Goal: Information Seeking & Learning: Learn about a topic

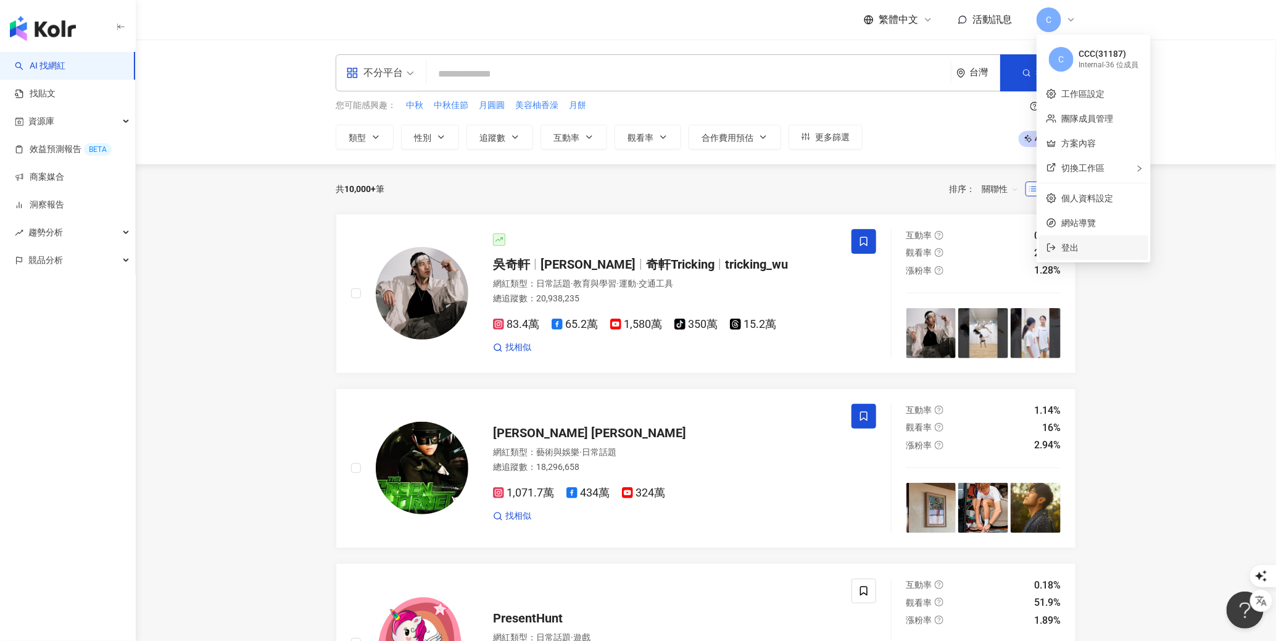
click at [1088, 252] on span "登出" at bounding box center [1101, 248] width 80 height 14
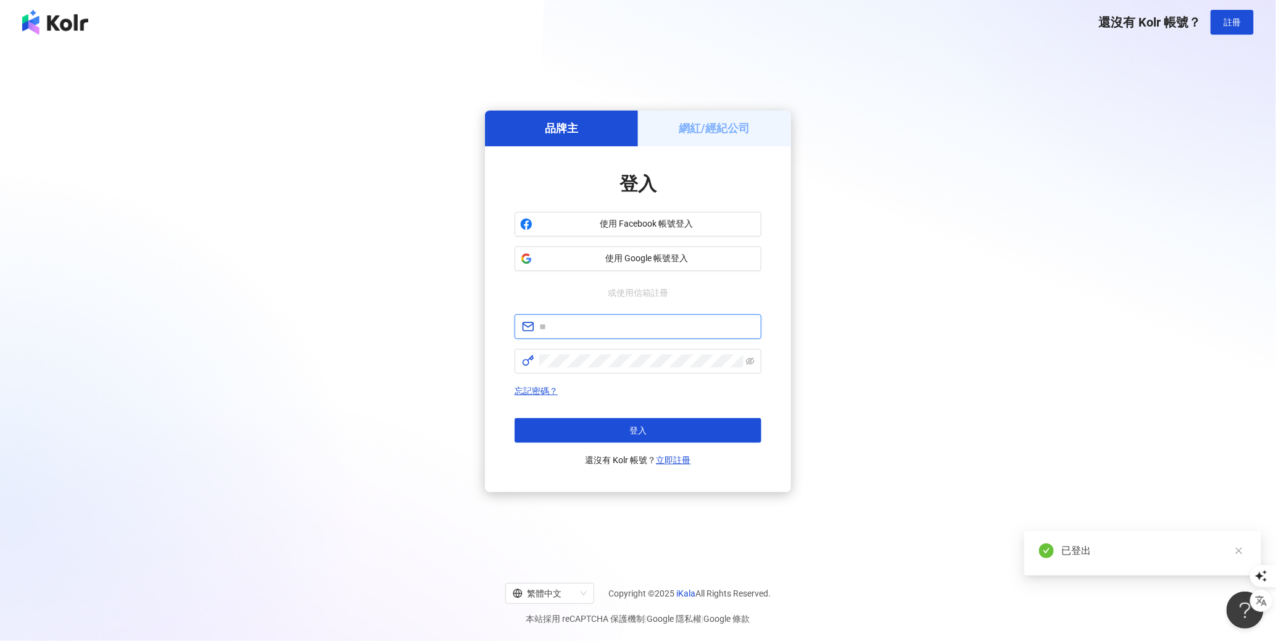
type input "**********"
click at [649, 434] on button "登入" at bounding box center [638, 430] width 247 height 25
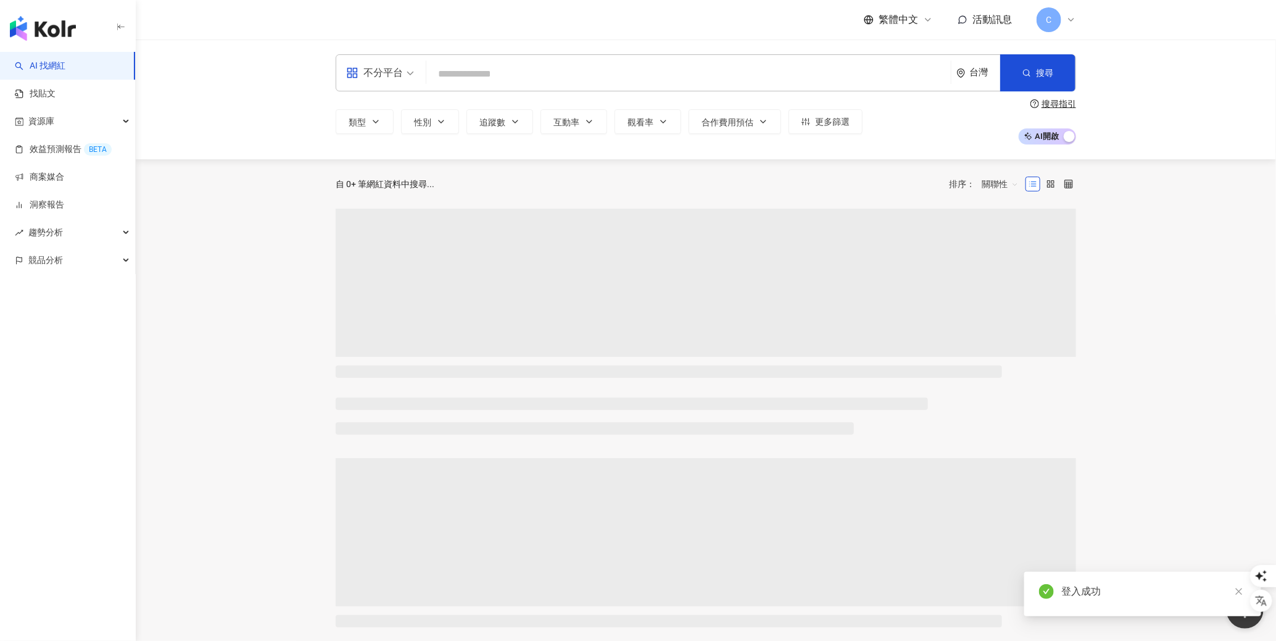
click at [1053, 17] on span "C" at bounding box center [1049, 19] width 25 height 25
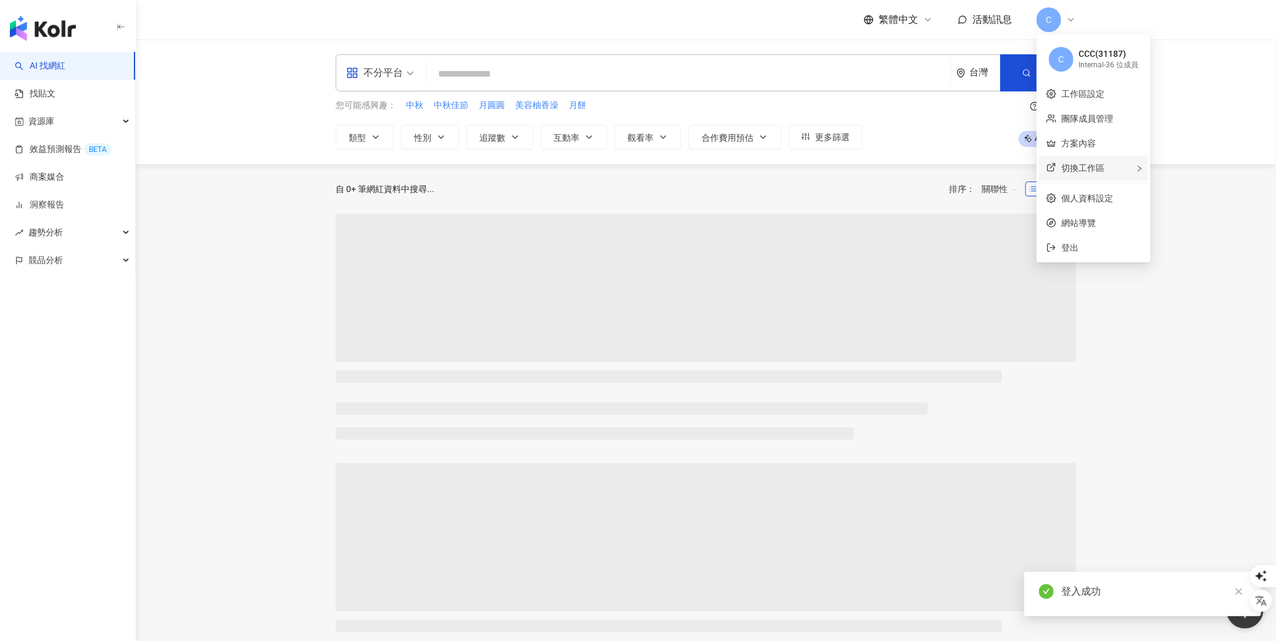
click at [1087, 163] on span "切換工作區" at bounding box center [1082, 168] width 43 height 10
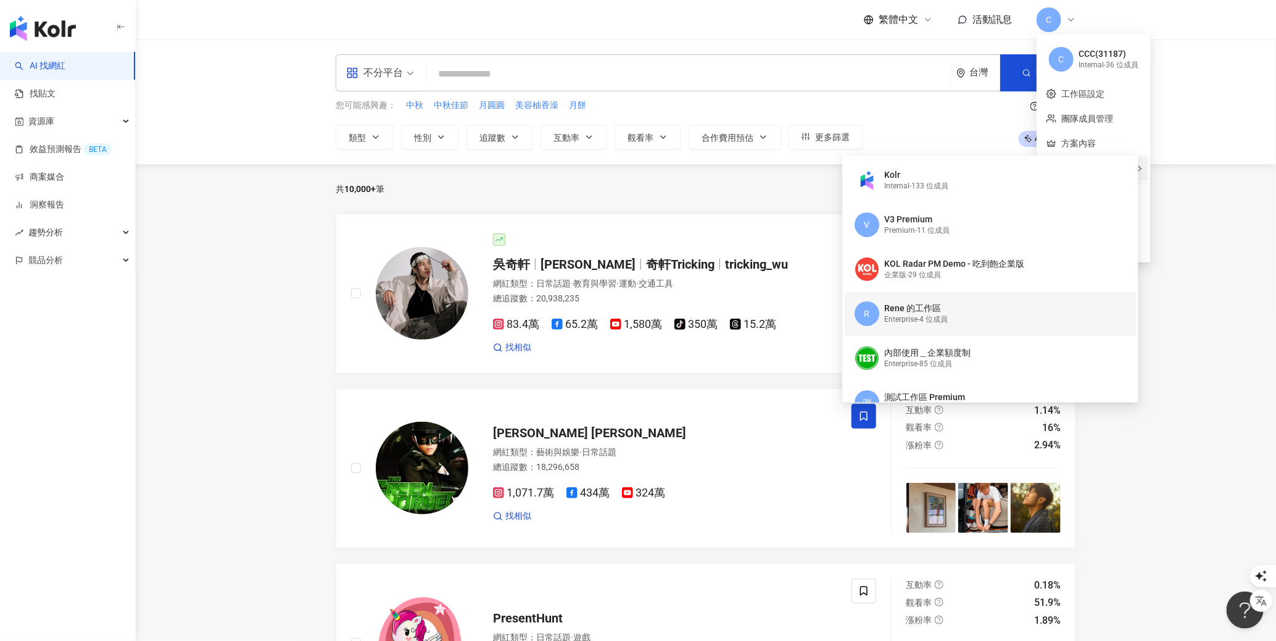
click at [920, 312] on div "Rene 的工作區" at bounding box center [916, 308] width 64 height 12
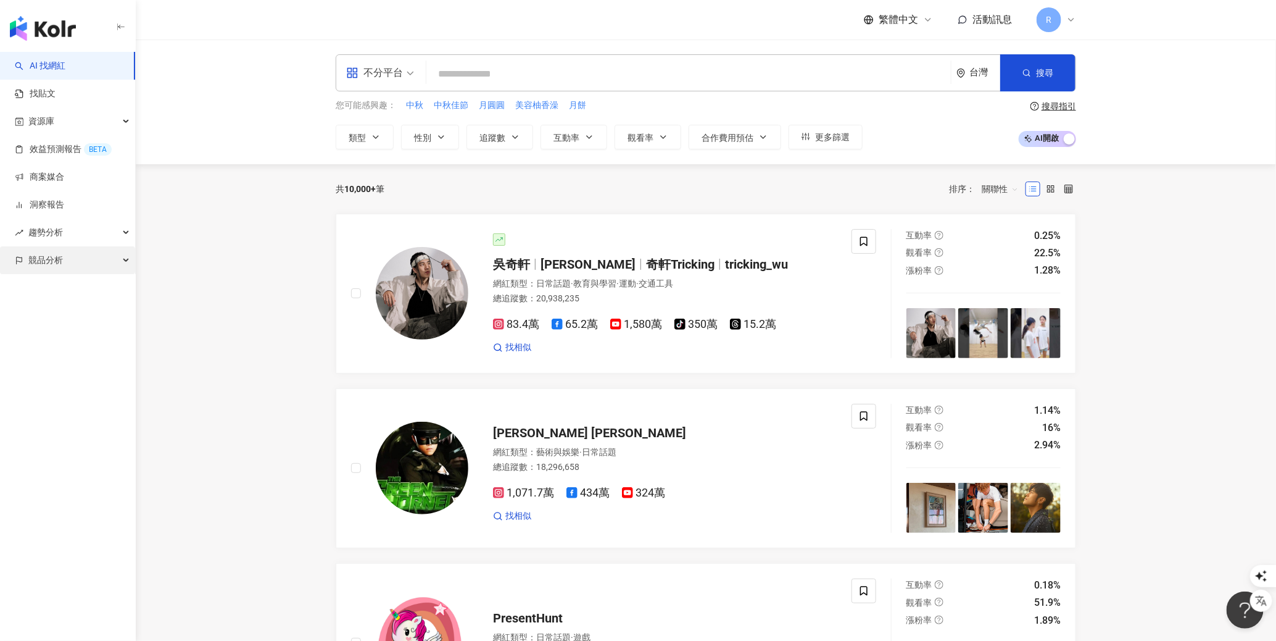
click at [58, 257] on span "競品分析" at bounding box center [45, 260] width 35 height 28
click at [81, 282] on link "品牌帳號分析" at bounding box center [56, 288] width 52 height 12
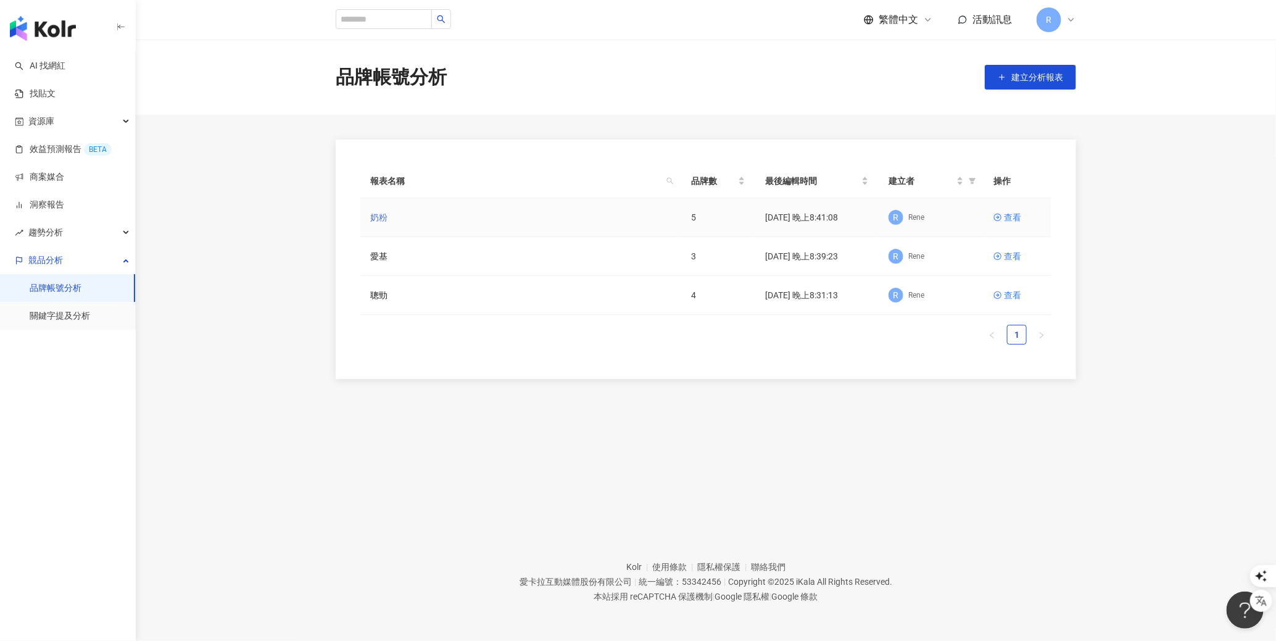
click at [376, 218] on link "奶粉" at bounding box center [378, 217] width 17 height 14
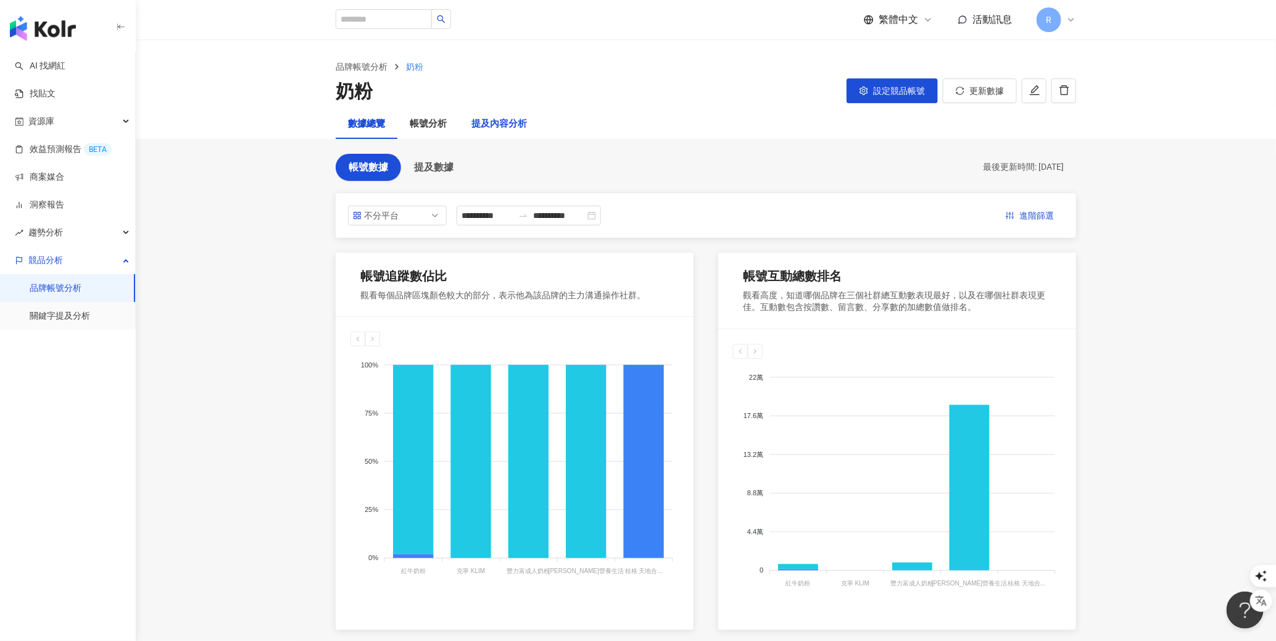
click at [492, 130] on div "提及內容分析" at bounding box center [499, 124] width 56 height 15
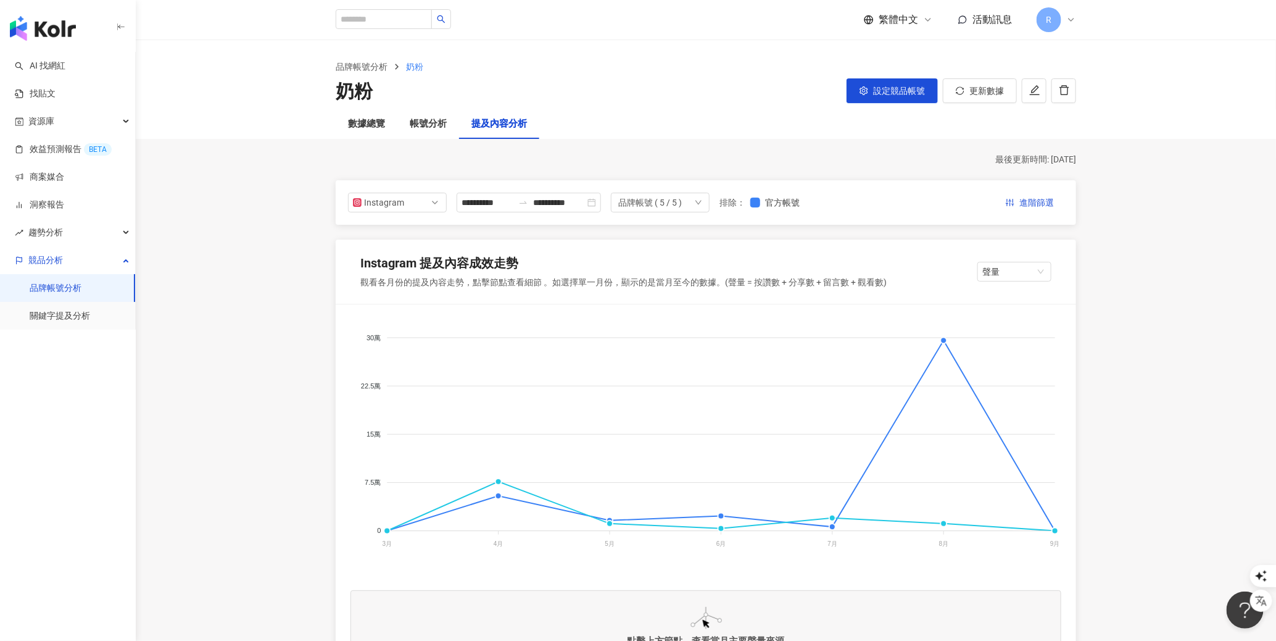
click at [66, 286] on link "品牌帳號分析" at bounding box center [56, 288] width 52 height 12
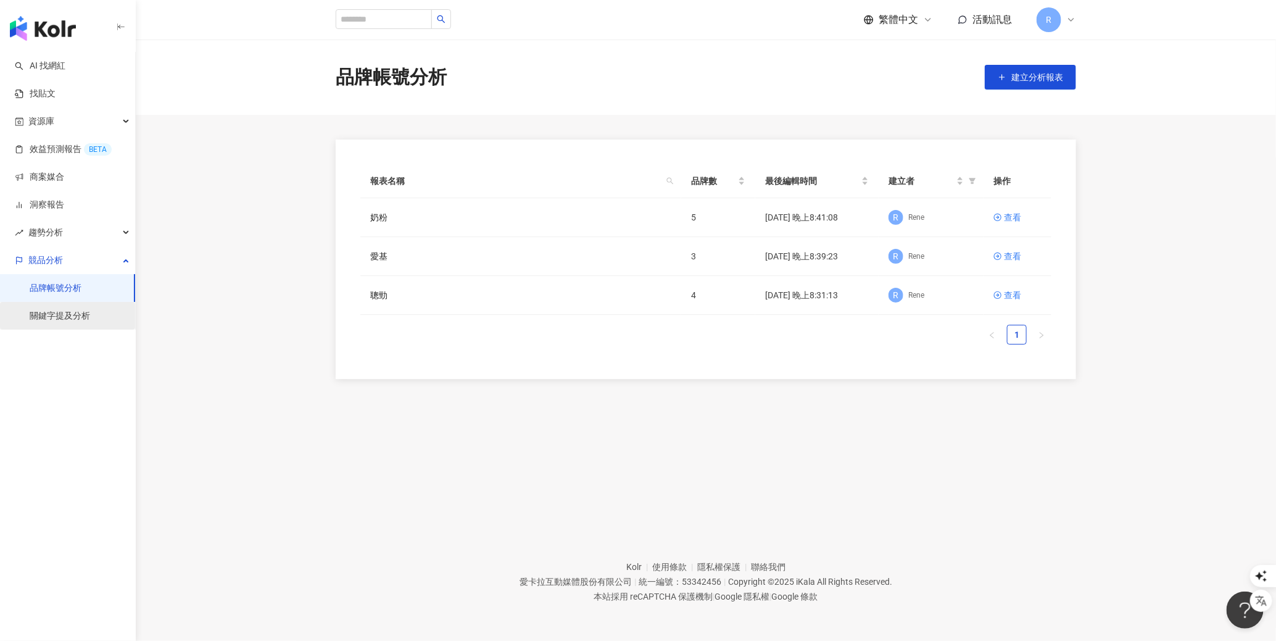
click at [90, 310] on link "關鍵字提及分析" at bounding box center [60, 316] width 60 height 12
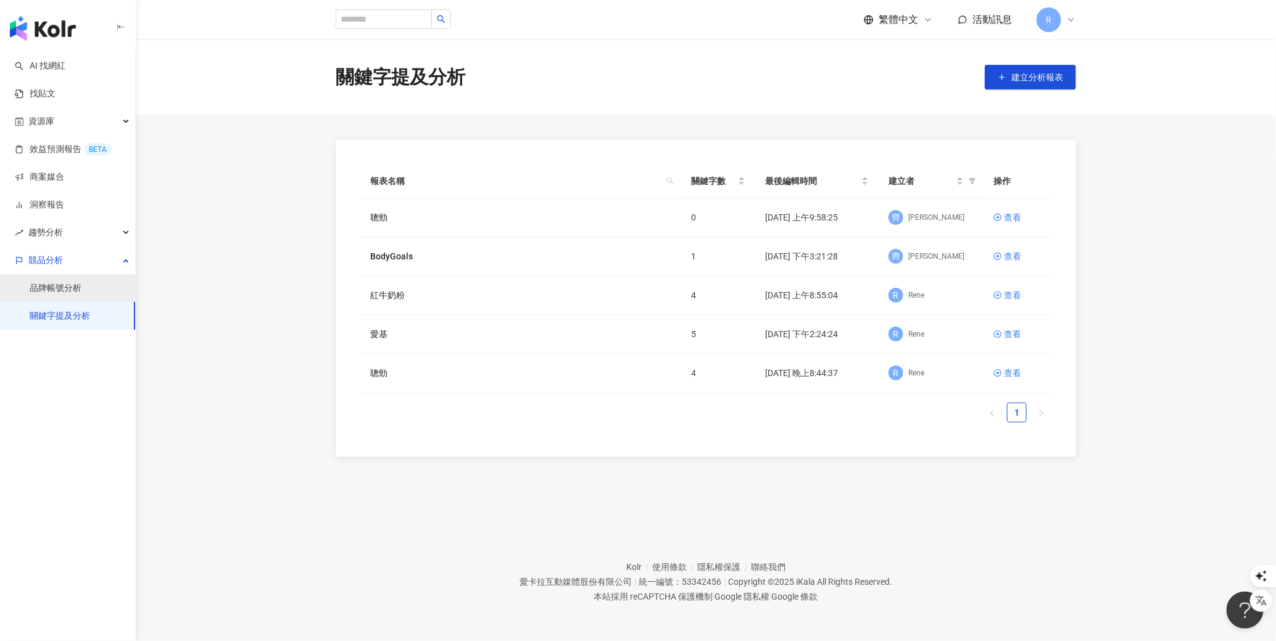
click at [61, 289] on link "品牌帳號分析" at bounding box center [56, 288] width 52 height 12
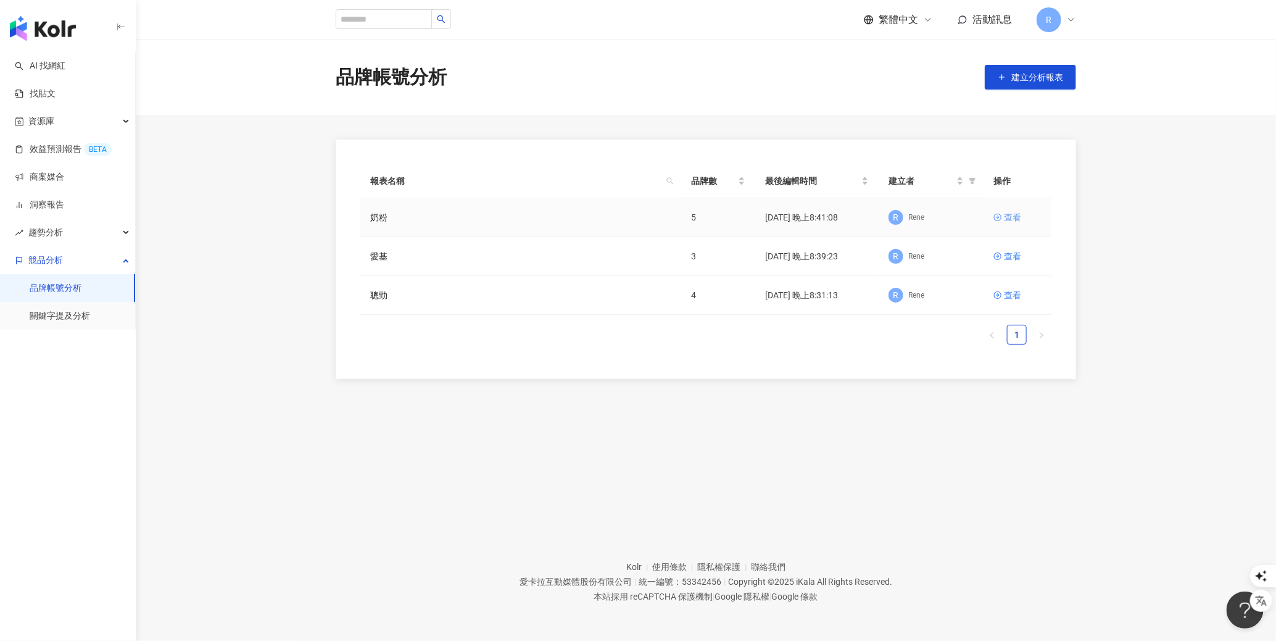
click at [1014, 214] on div "查看" at bounding box center [1012, 217] width 17 height 14
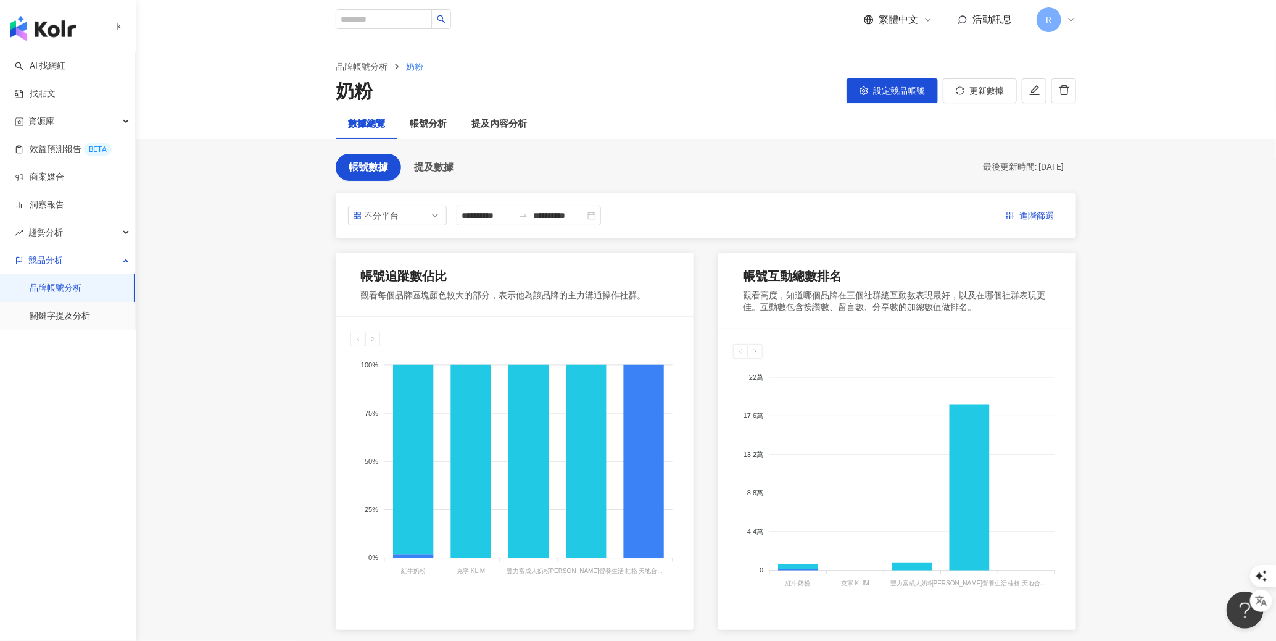
click at [76, 285] on link "品牌帳號分析" at bounding box center [56, 288] width 52 height 12
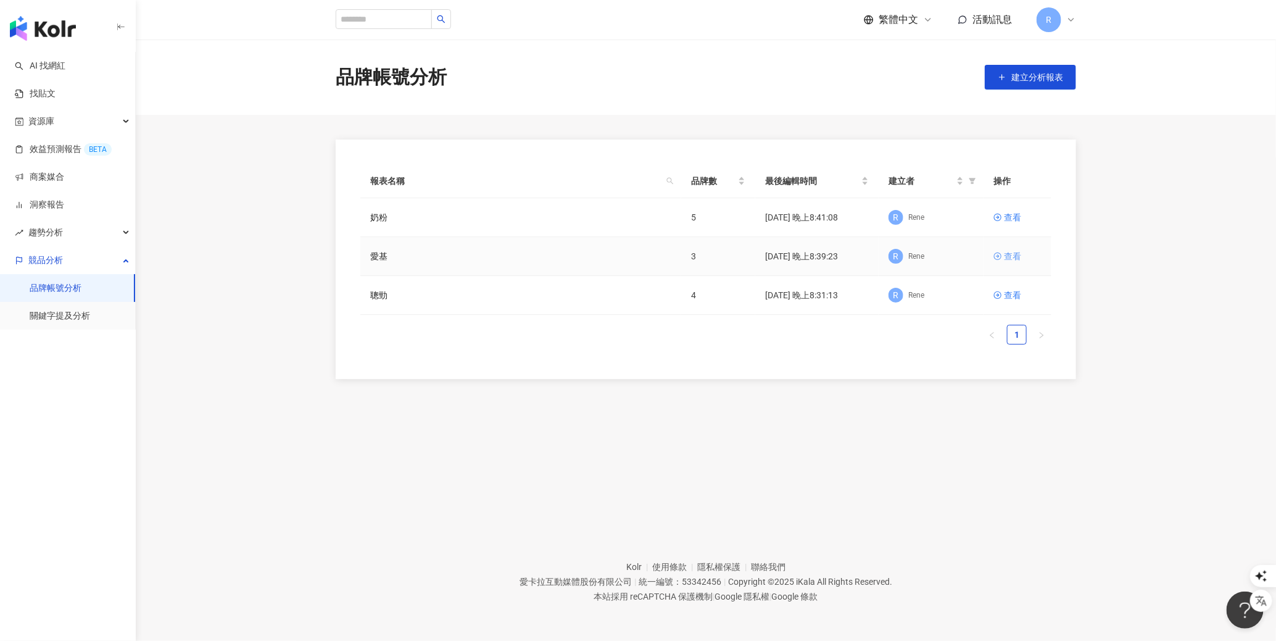
click at [1009, 257] on div "查看" at bounding box center [1012, 256] width 17 height 14
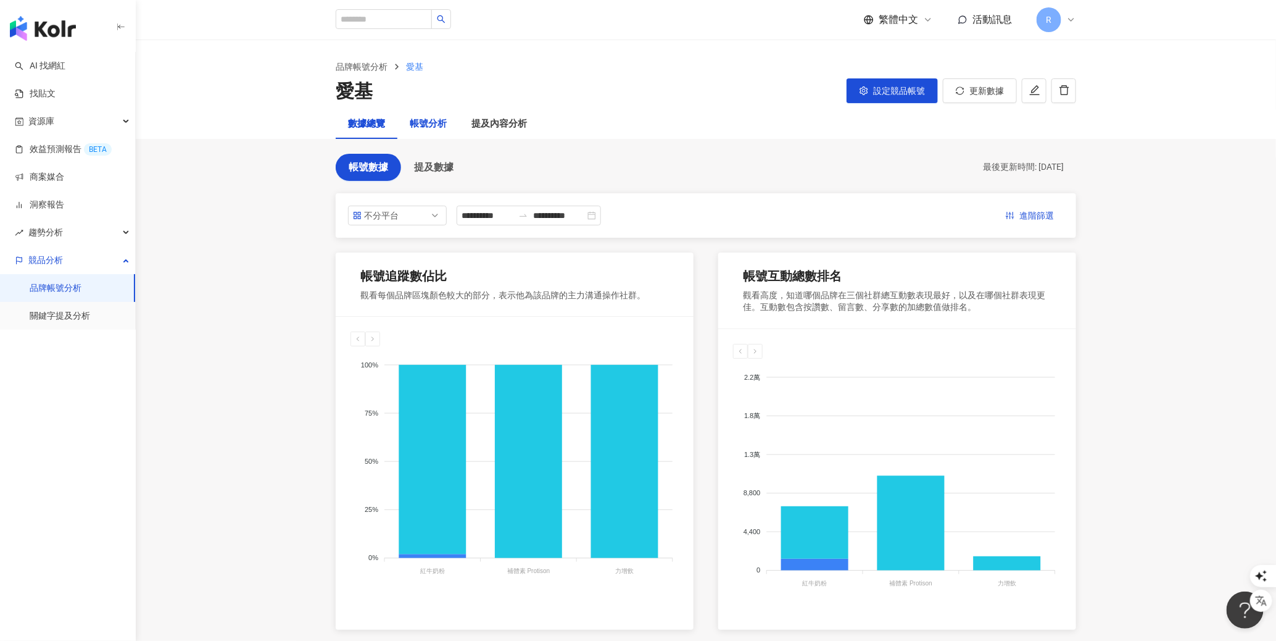
click at [433, 130] on div "帳號分析" at bounding box center [428, 124] width 37 height 15
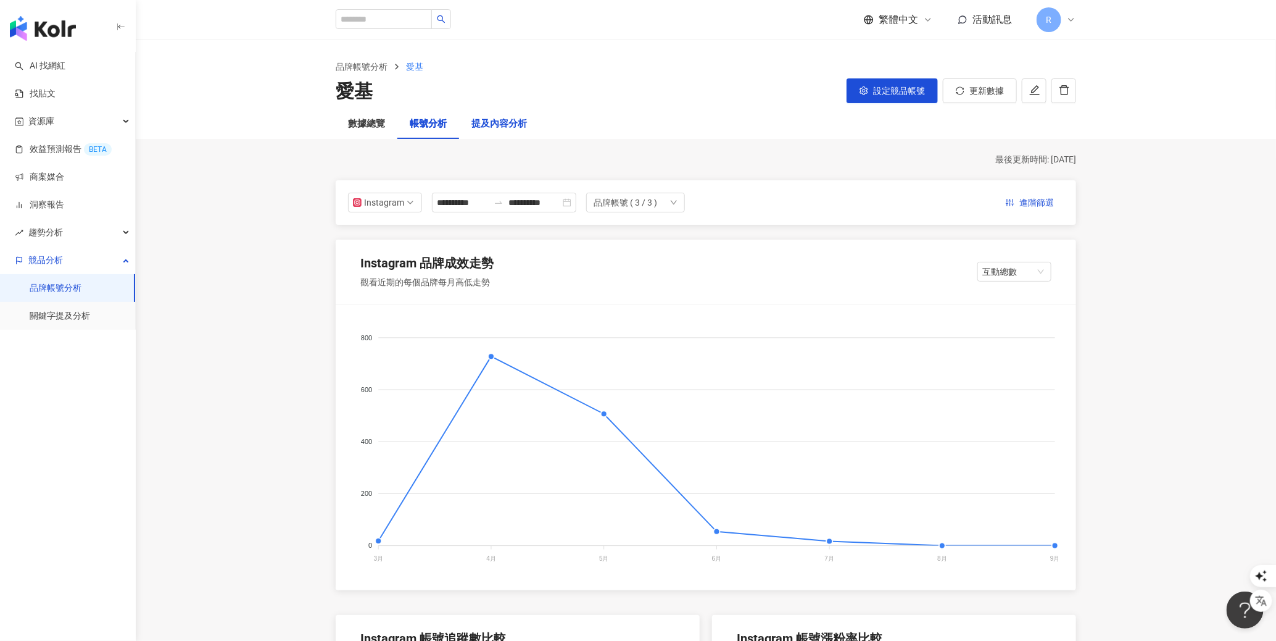
click at [499, 128] on div "提及內容分析" at bounding box center [499, 124] width 56 height 15
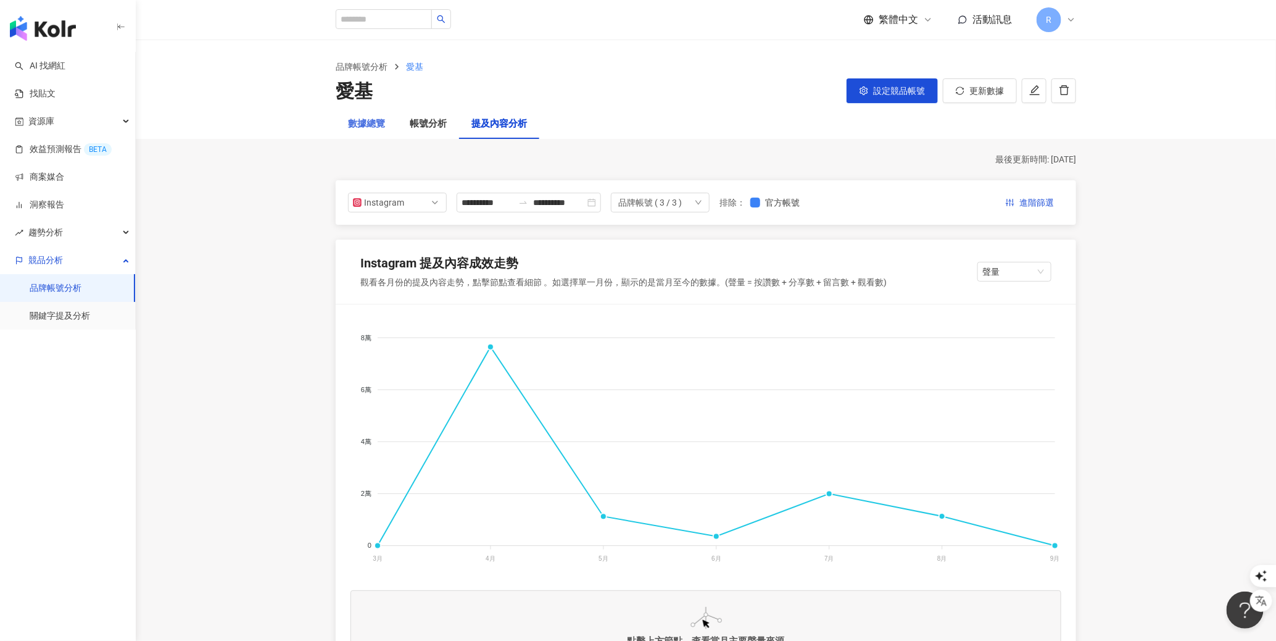
click at [364, 134] on div "數據總覽" at bounding box center [367, 124] width 62 height 30
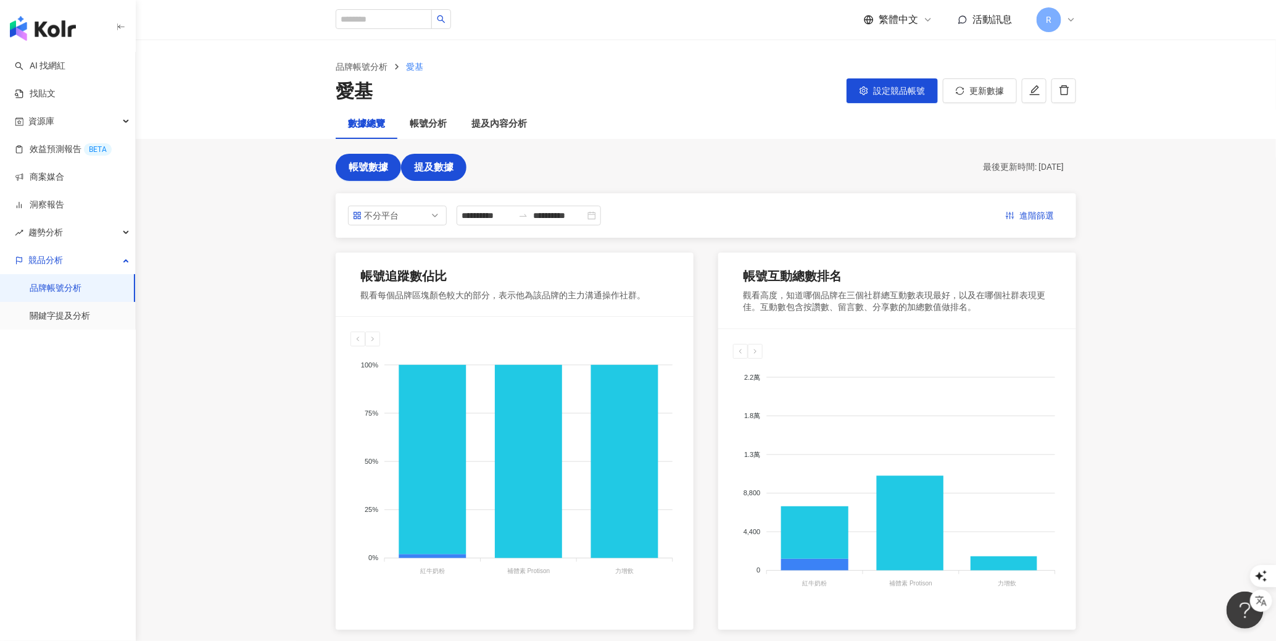
click at [444, 159] on button "提及數據" at bounding box center [433, 167] width 65 height 27
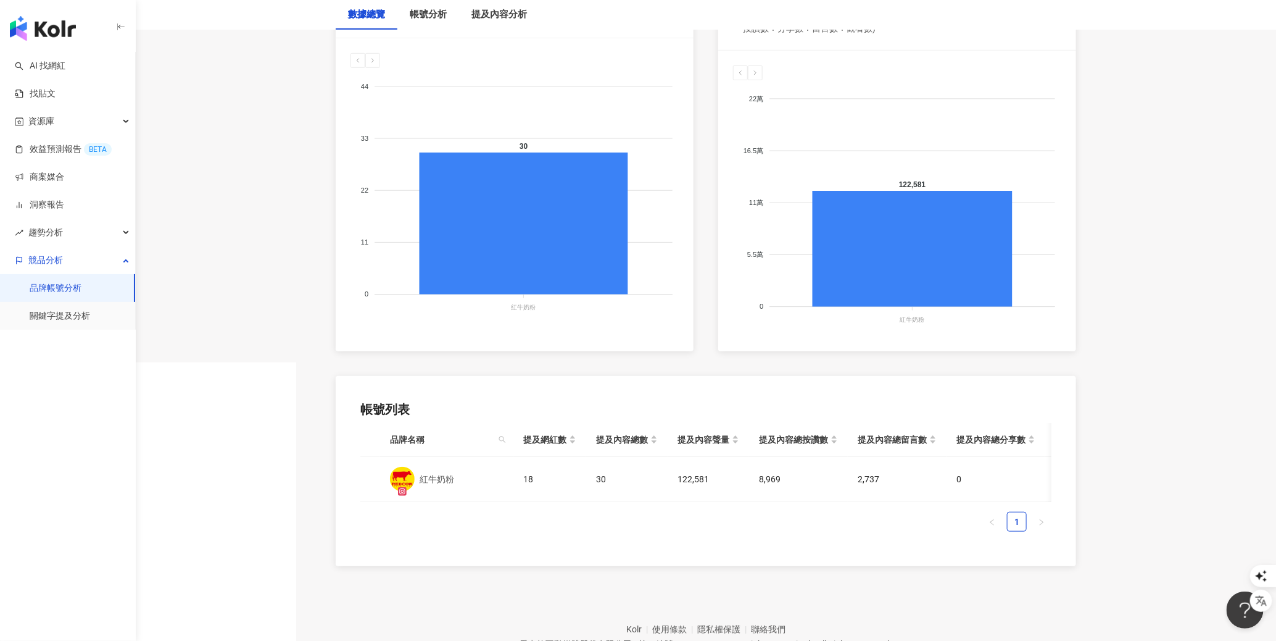
scroll to position [339, 0]
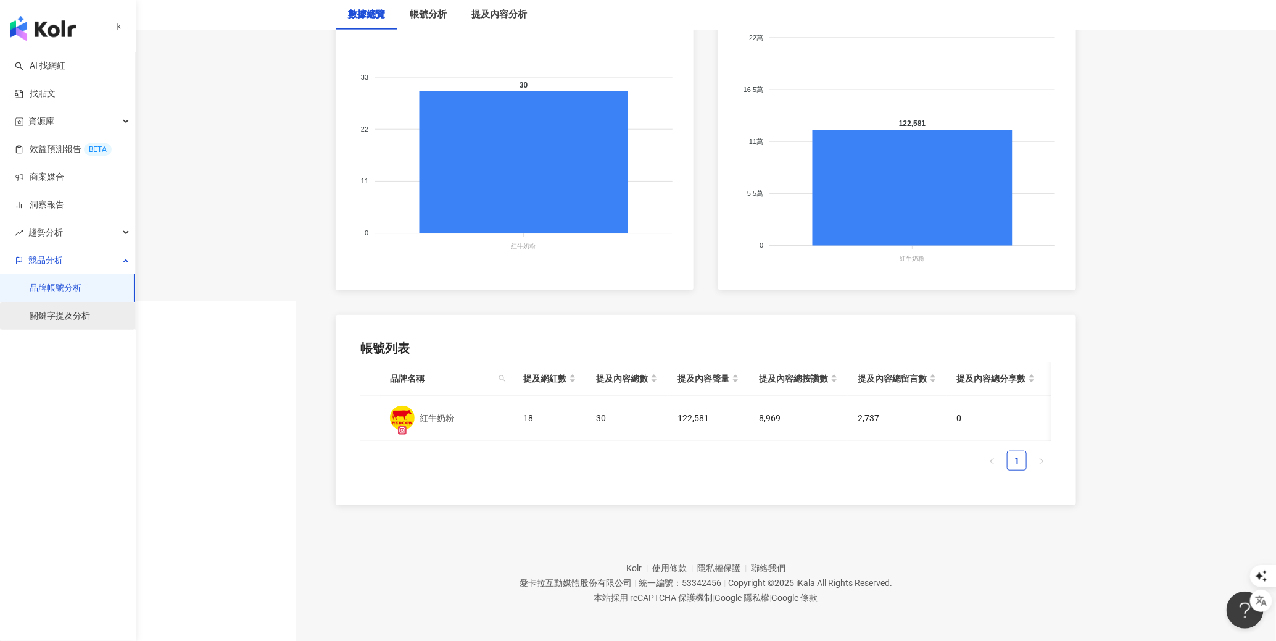
click at [56, 315] on link "關鍵字提及分析" at bounding box center [60, 316] width 60 height 12
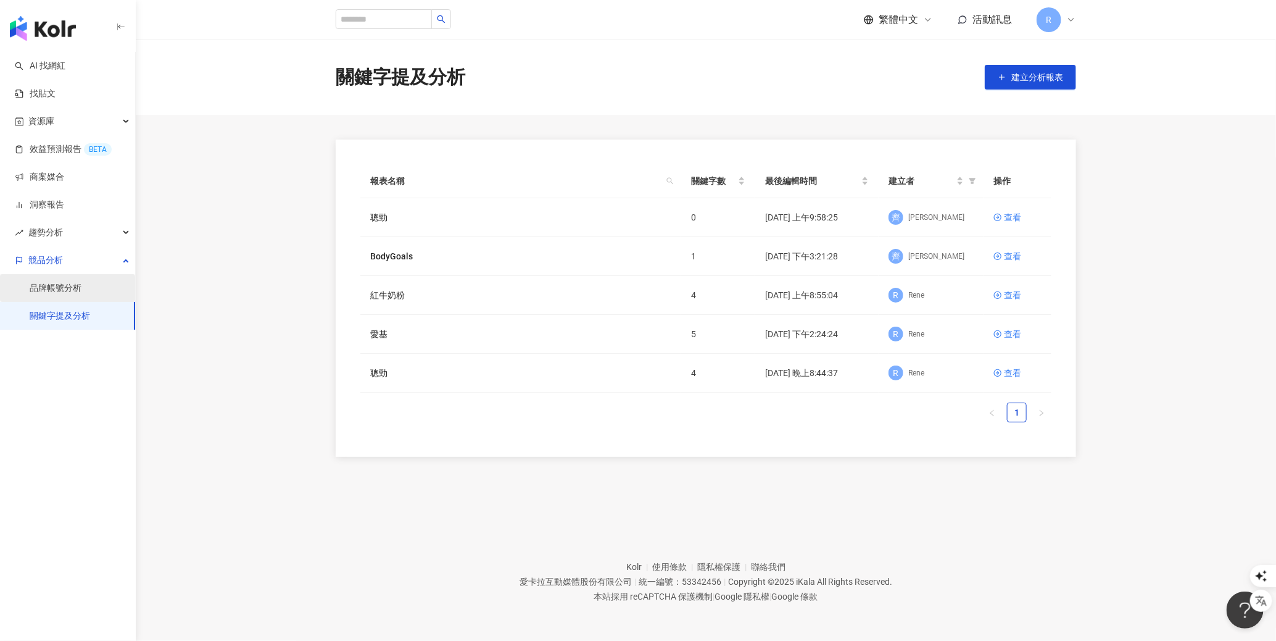
click at [81, 286] on link "品牌帳號分析" at bounding box center [56, 288] width 52 height 12
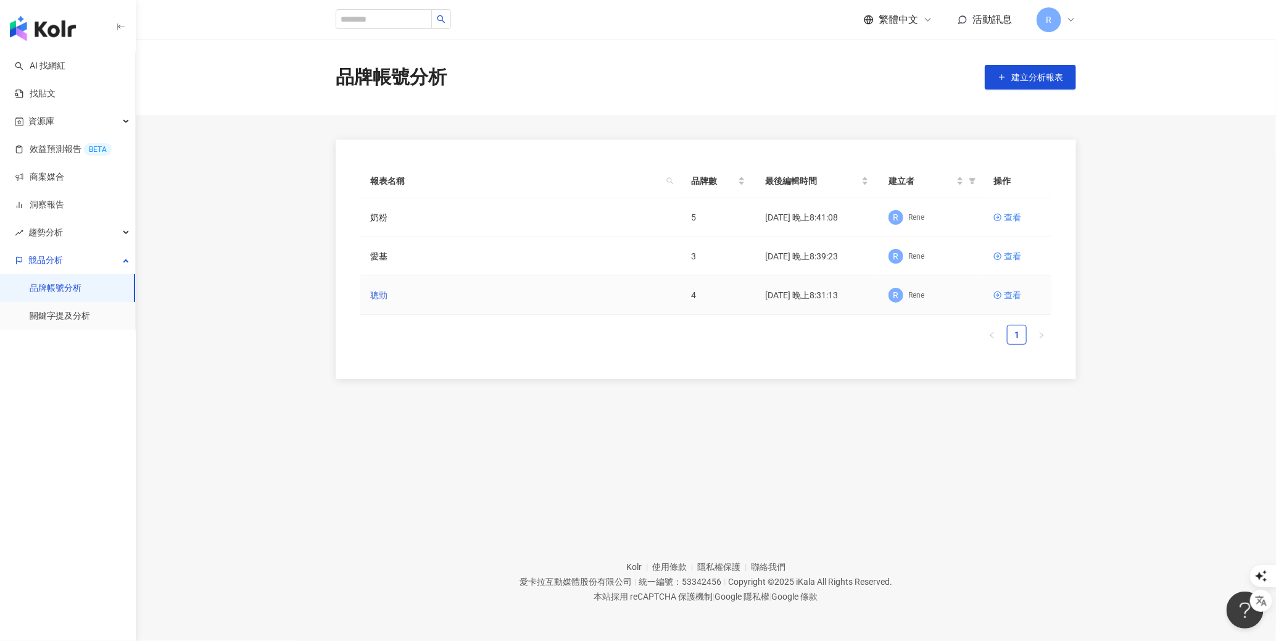
click at [383, 294] on link "聰勁" at bounding box center [378, 295] width 17 height 14
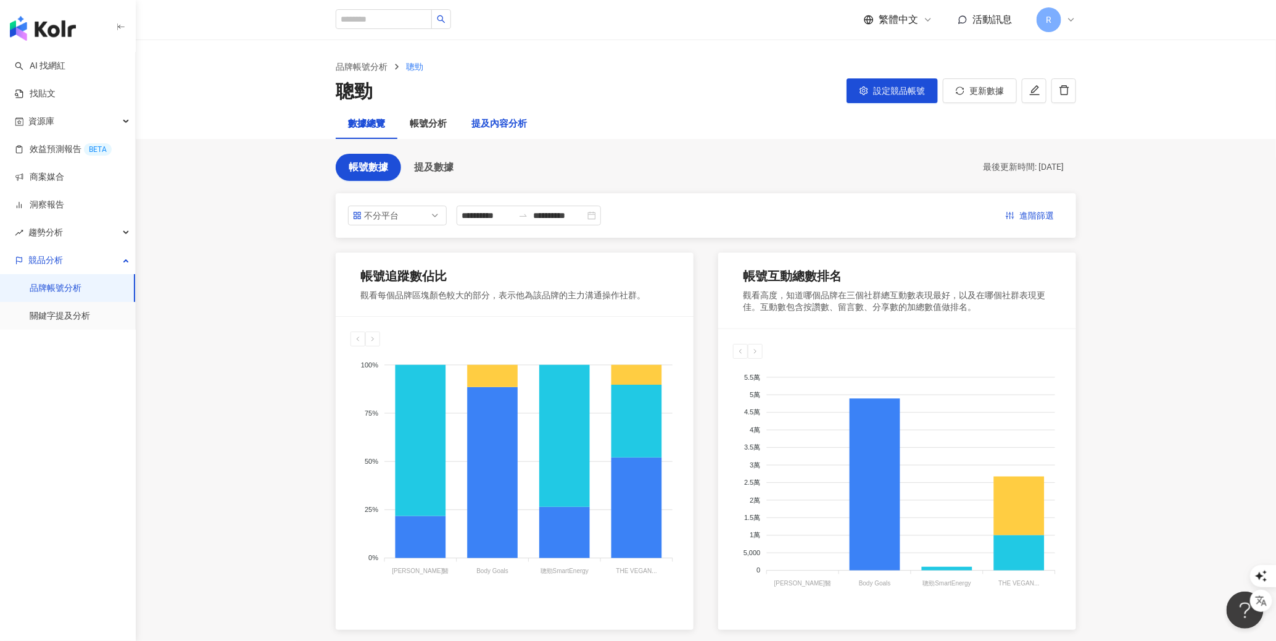
click at [503, 130] on div "提及內容分析" at bounding box center [499, 124] width 56 height 15
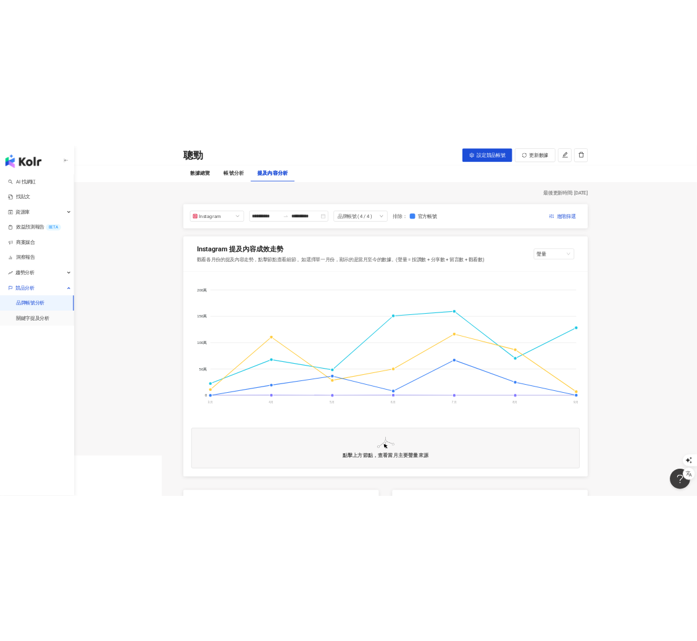
scroll to position [76, 0]
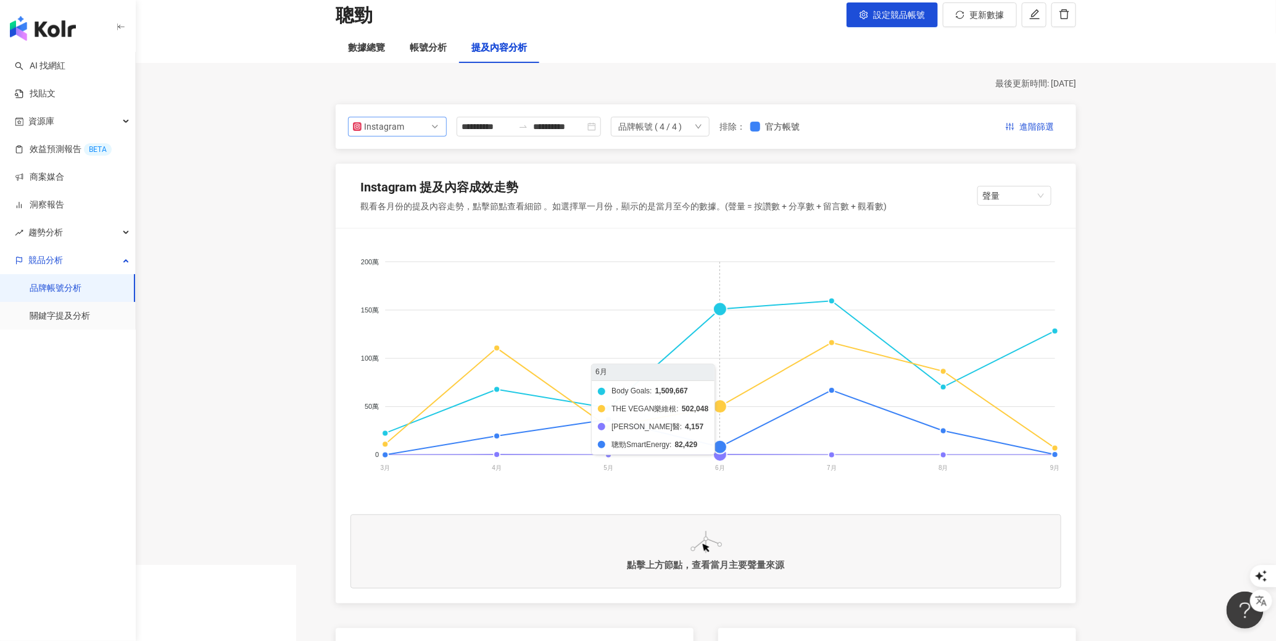
click at [373, 130] on div "Instagram" at bounding box center [384, 126] width 40 height 19
click at [397, 177] on div "Facebook" at bounding box center [389, 176] width 40 height 14
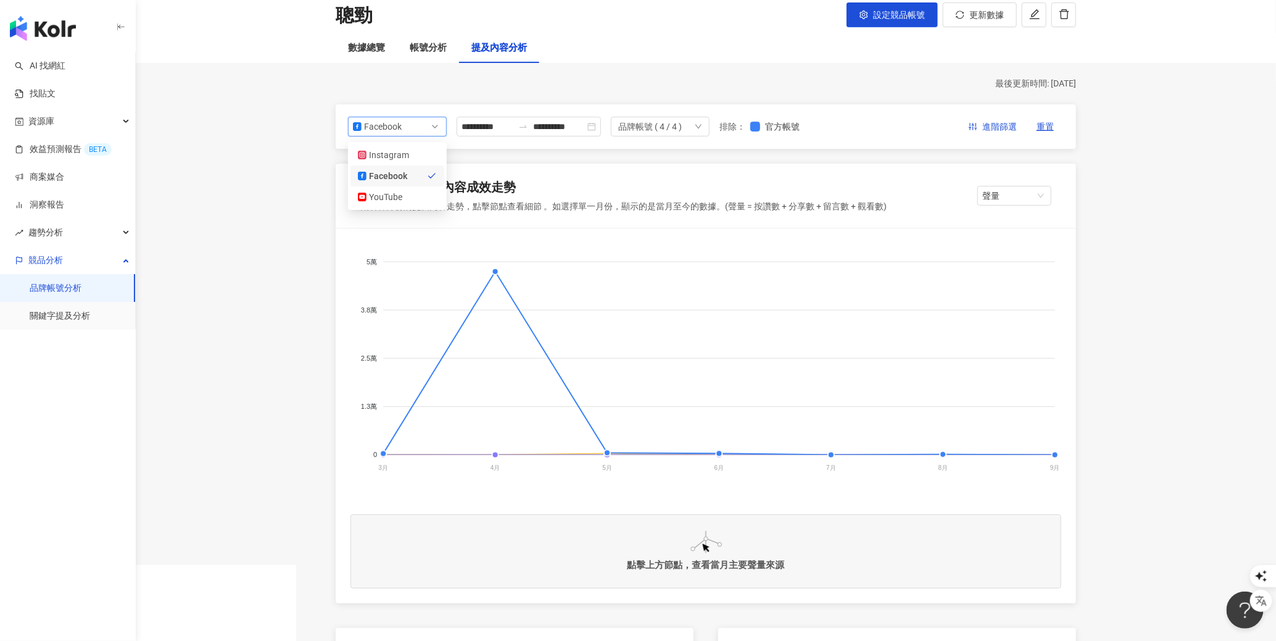
click at [390, 130] on div "Facebook" at bounding box center [384, 126] width 40 height 19
click at [402, 199] on div "YouTube" at bounding box center [389, 197] width 40 height 14
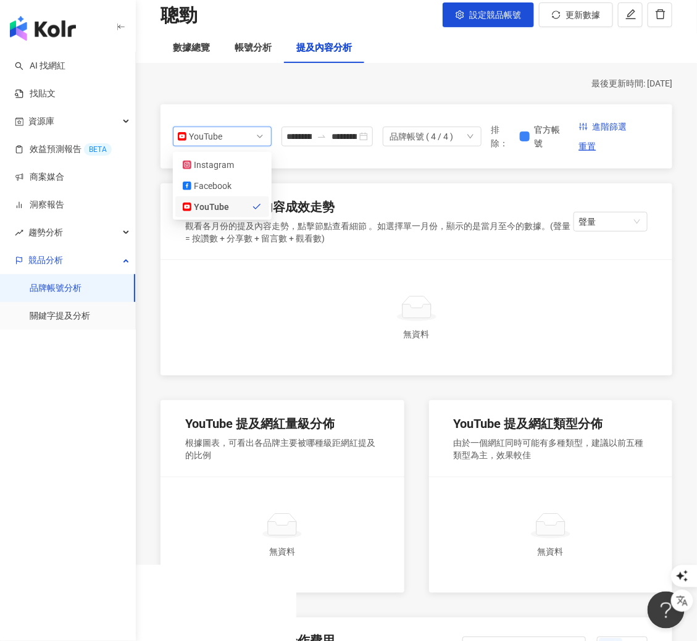
click at [238, 133] on span "YouTube" at bounding box center [222, 136] width 89 height 19
click at [232, 187] on div "Facebook" at bounding box center [214, 186] width 40 height 14
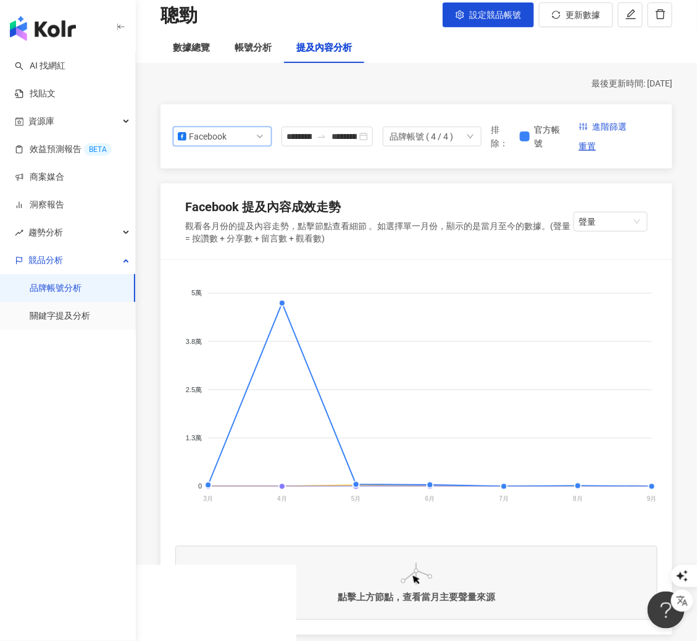
click at [224, 137] on div "Facebook" at bounding box center [209, 136] width 40 height 19
click at [224, 160] on div "Instagram" at bounding box center [214, 165] width 40 height 14
